Goal: Check status: Check status

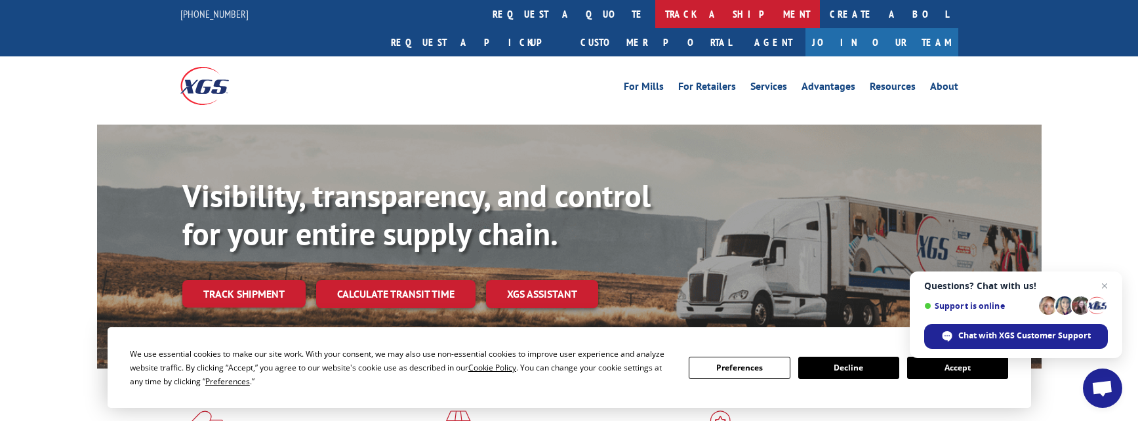
click at [655, 12] on link "track a shipment" at bounding box center [737, 14] width 165 height 28
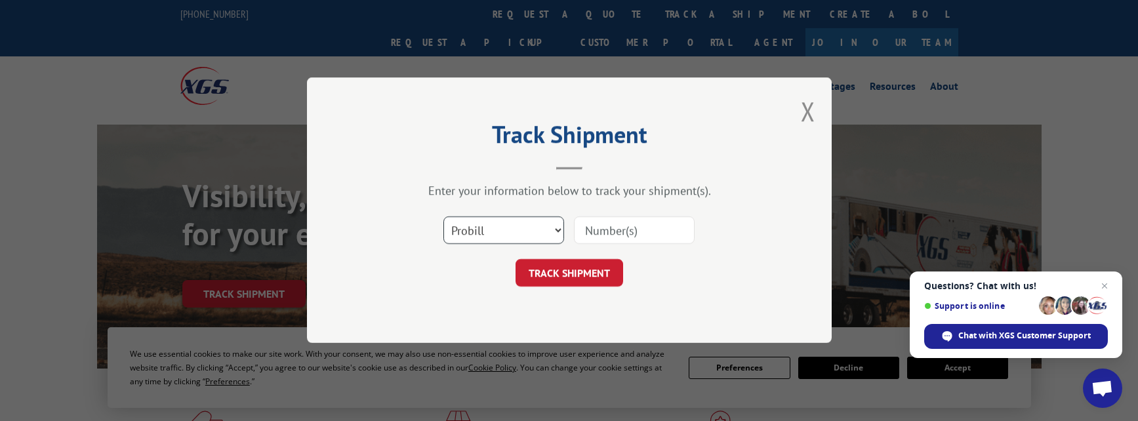
click at [540, 230] on select "Select category... Probill BOL PO" at bounding box center [503, 231] width 121 height 28
select select "po"
click at [443, 217] on select "Select category... Probill BOL PO" at bounding box center [503, 231] width 121 height 28
click at [600, 234] on input at bounding box center [634, 231] width 121 height 28
type input "BOC1091141"
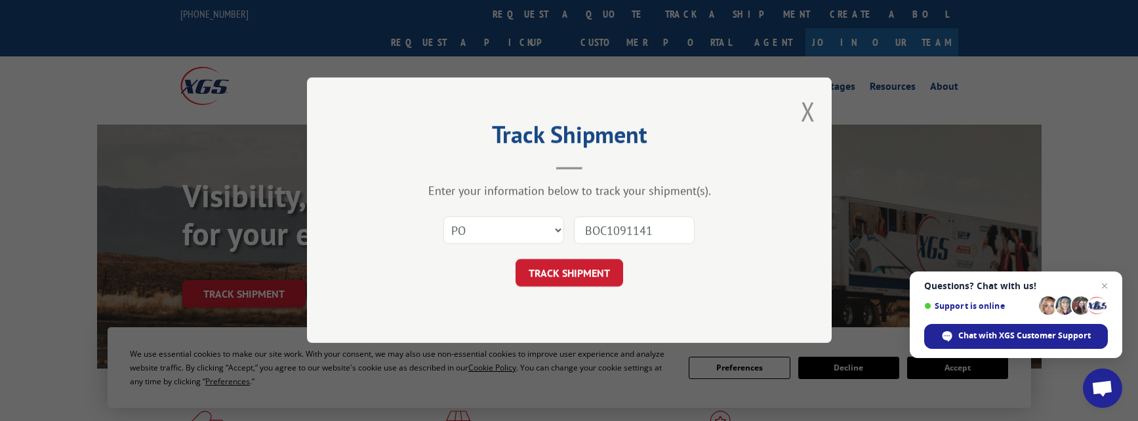
click at [570, 278] on button "TRACK SHIPMENT" at bounding box center [570, 274] width 108 height 28
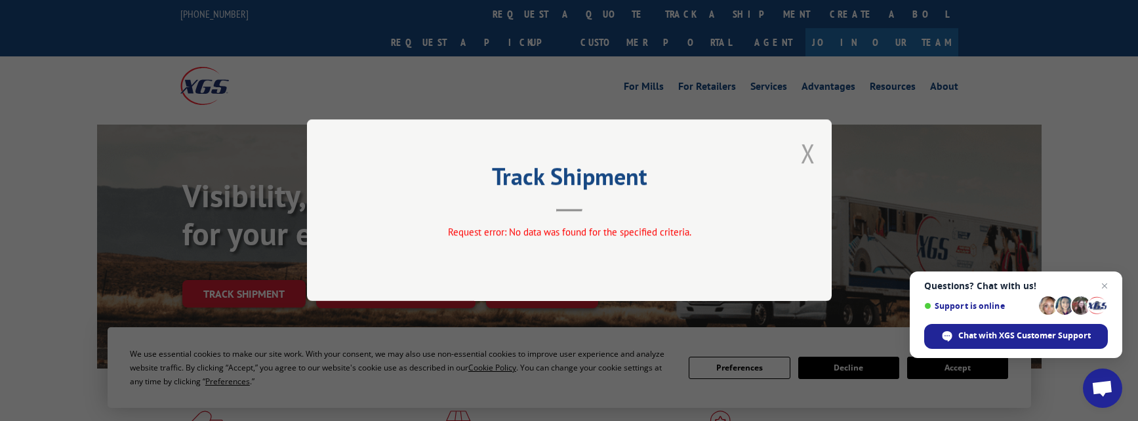
click at [813, 157] on button "Close modal" at bounding box center [808, 153] width 14 height 35
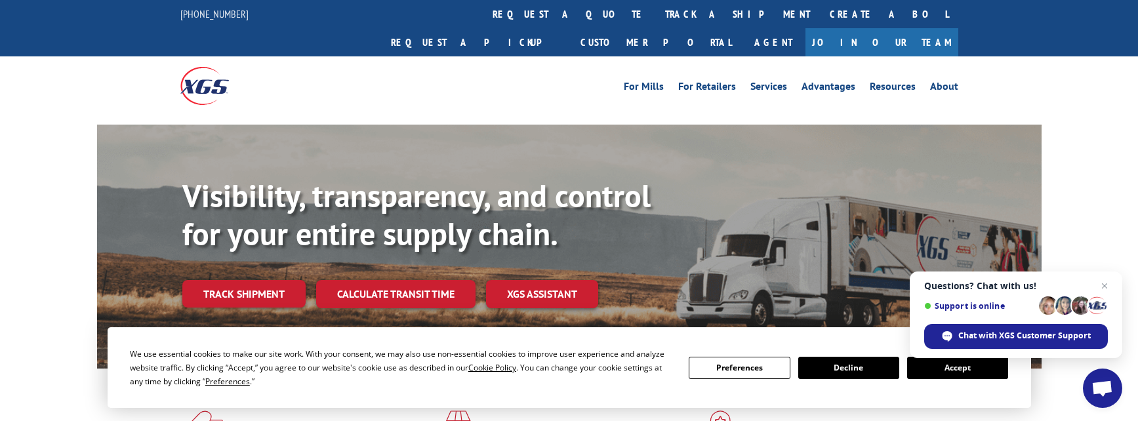
click at [1123, 125] on div "Visibility, transparency, and control for your entire supply chain. Track shipm…" at bounding box center [569, 260] width 1138 height 270
